Goal: Find contact information: Find contact information

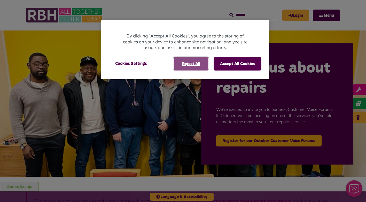
click at [191, 67] on button "Reject All" at bounding box center [190, 63] width 35 height 13
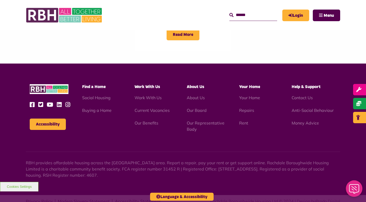
scroll to position [611, 0]
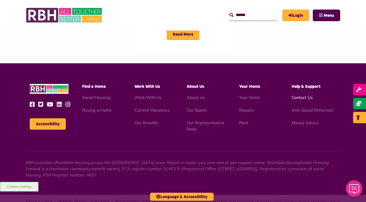
click at [300, 95] on link "Contact Us" at bounding box center [301, 97] width 21 height 5
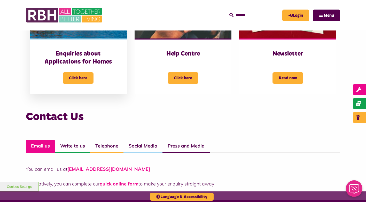
scroll to position [284, 0]
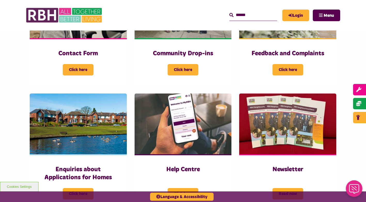
scroll to position [100, 0]
